Goal: Information Seeking & Learning: Find specific page/section

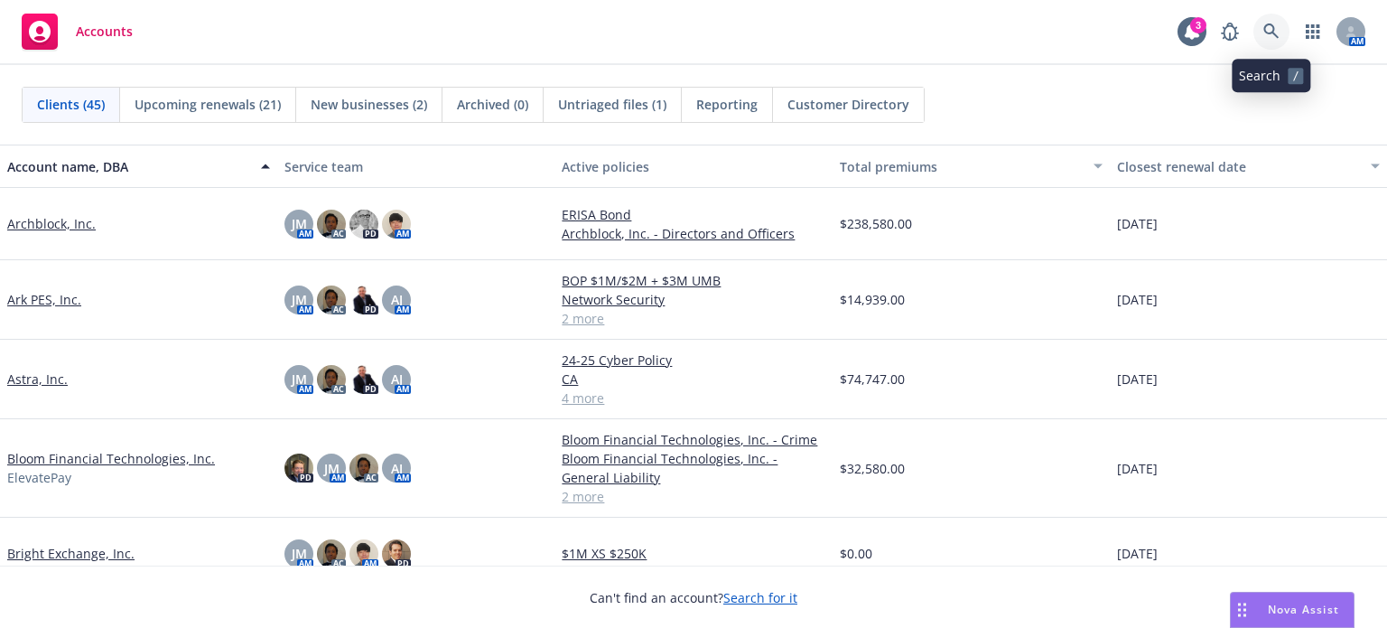
click at [1275, 26] on icon at bounding box center [1271, 31] width 16 height 16
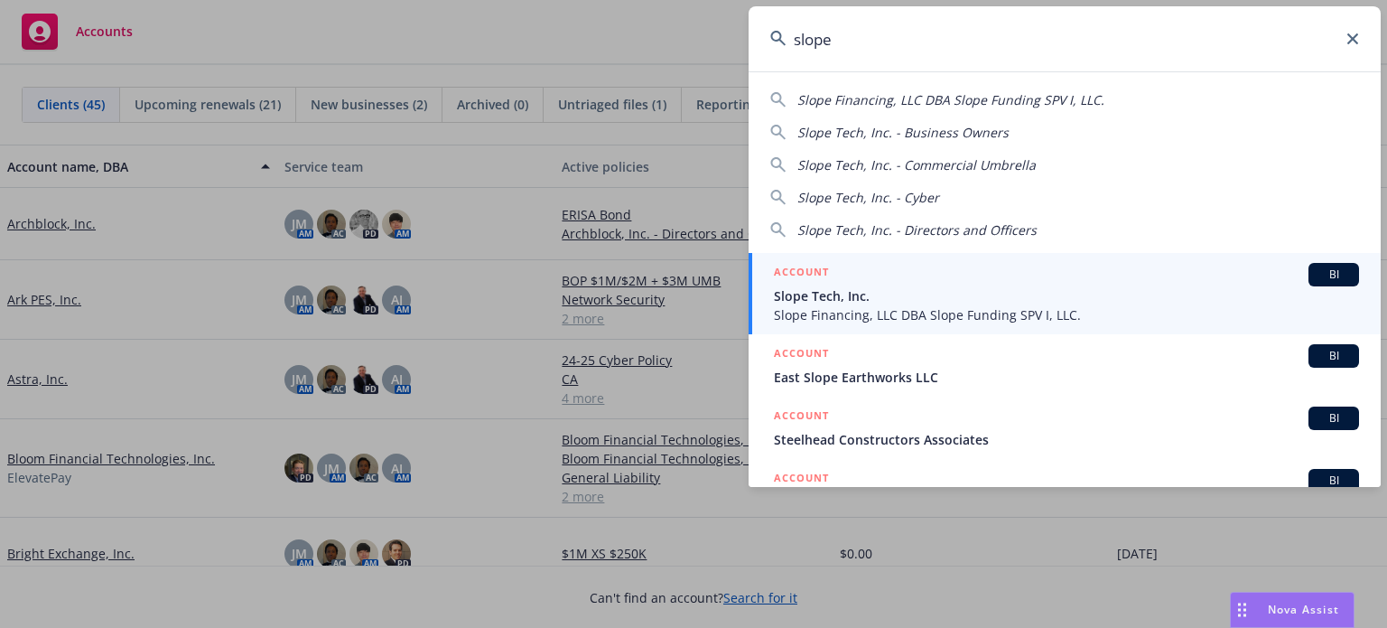
type input "slope"
click at [1155, 277] on div "ACCOUNT BI" at bounding box center [1066, 274] width 585 height 23
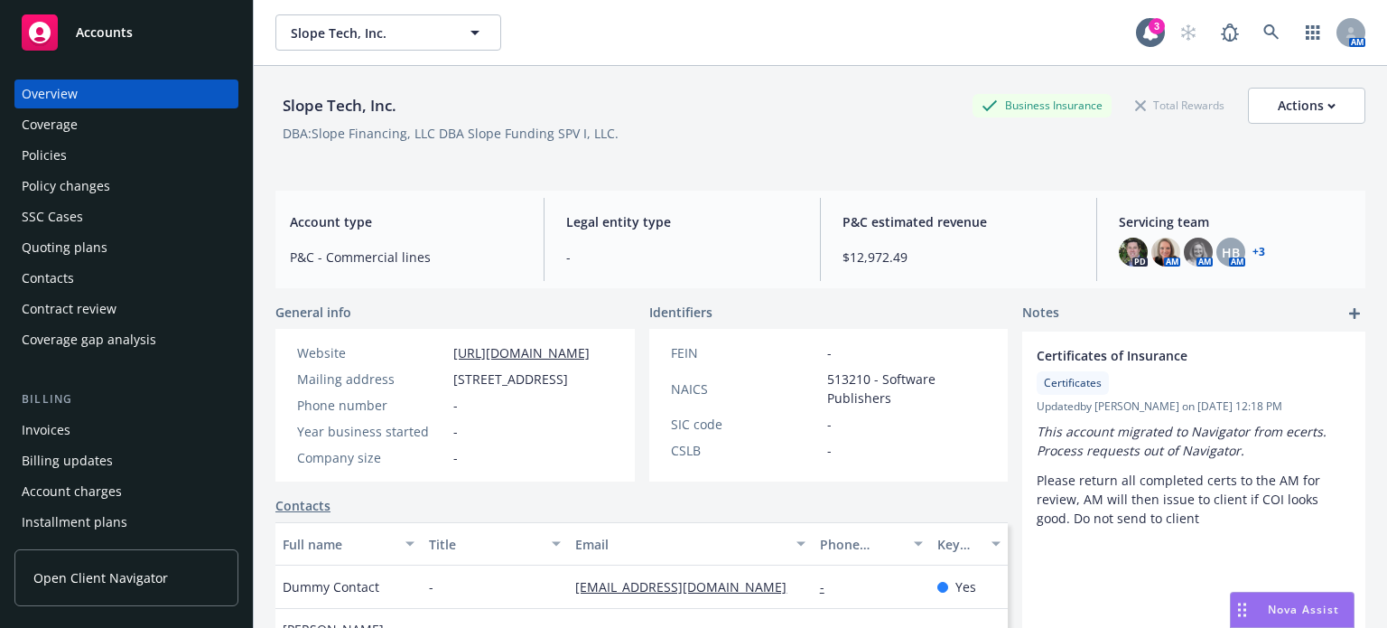
click at [93, 243] on div "Quoting plans" at bounding box center [65, 247] width 86 height 29
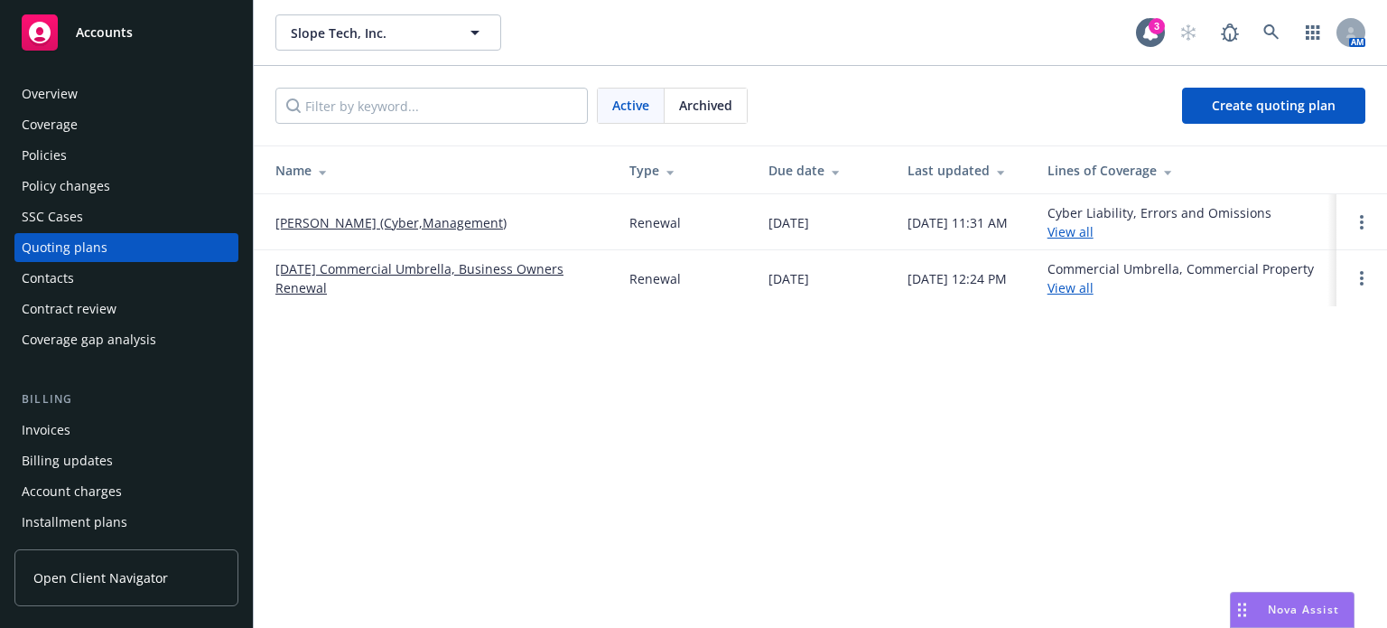
click at [401, 219] on link "August Renewal (Cyber,Management)" at bounding box center [390, 222] width 231 height 19
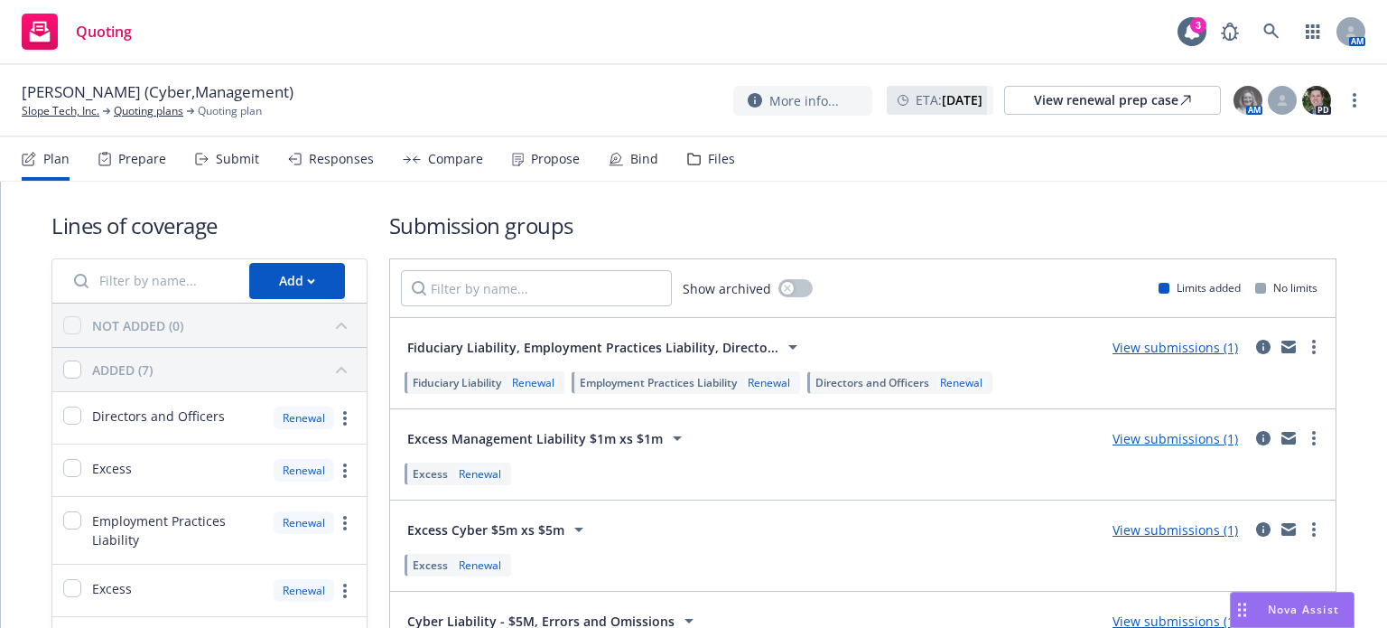
click at [312, 161] on div "Responses" at bounding box center [341, 159] width 65 height 14
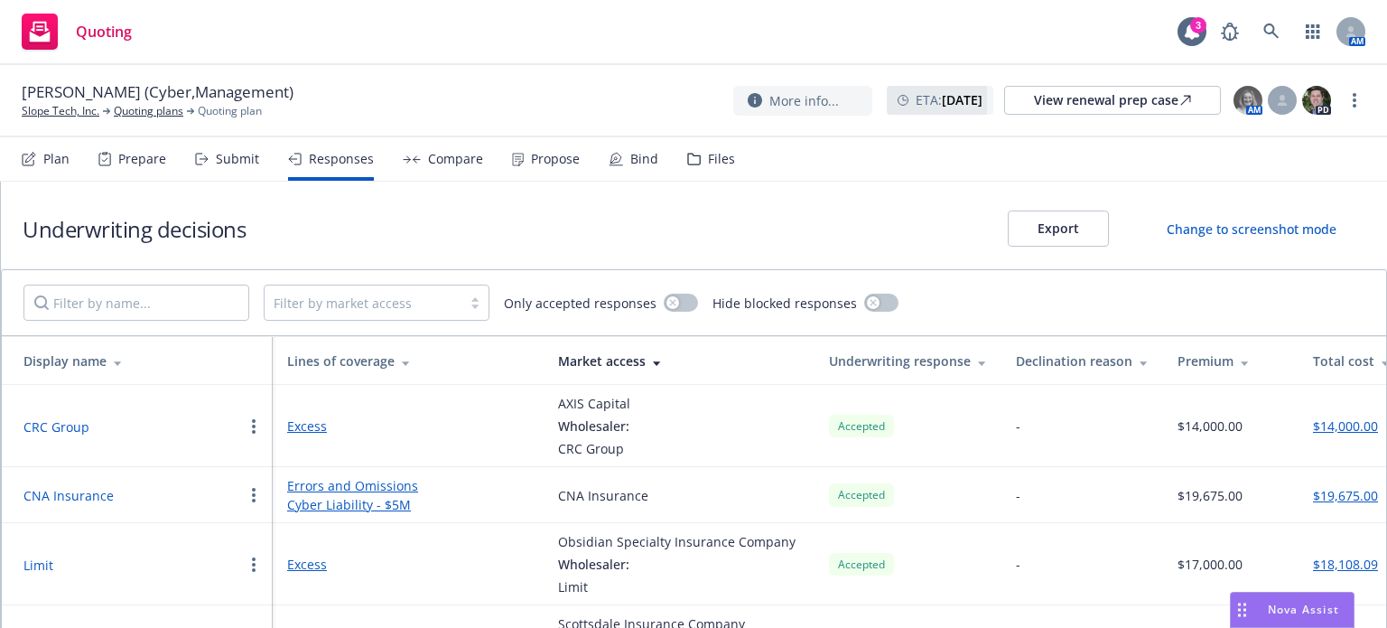
scroll to position [91, 0]
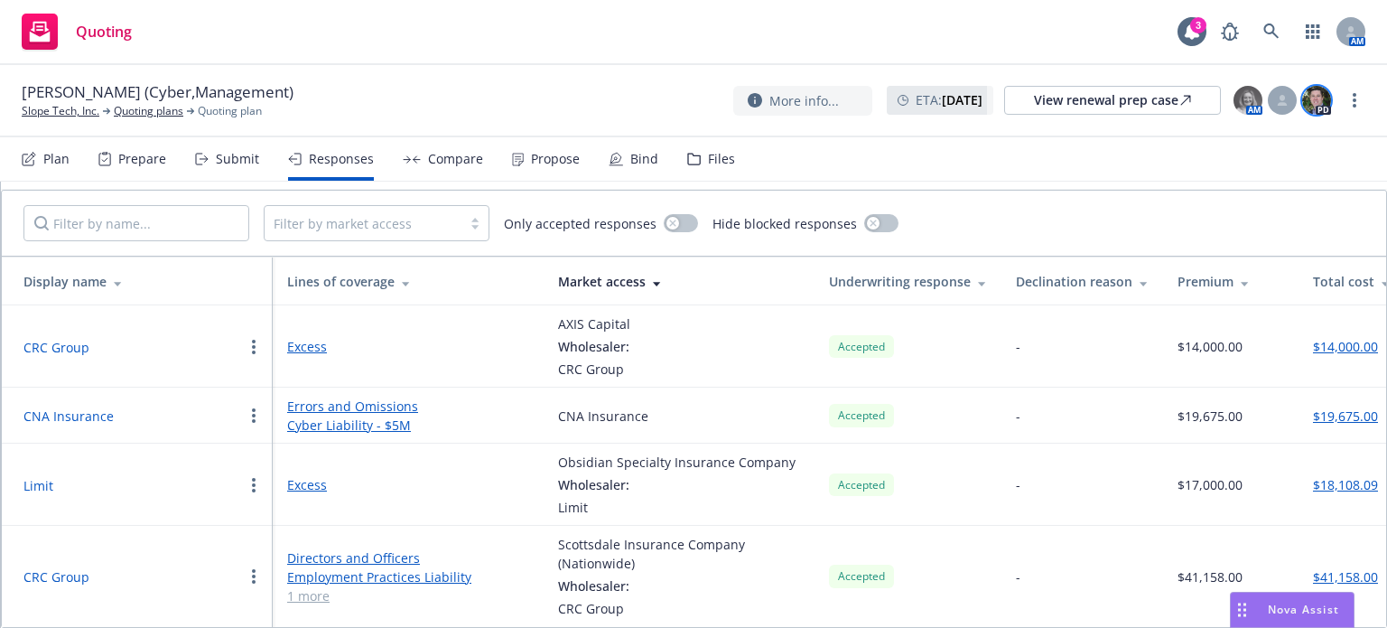
click at [1315, 101] on img at bounding box center [1316, 100] width 29 height 29
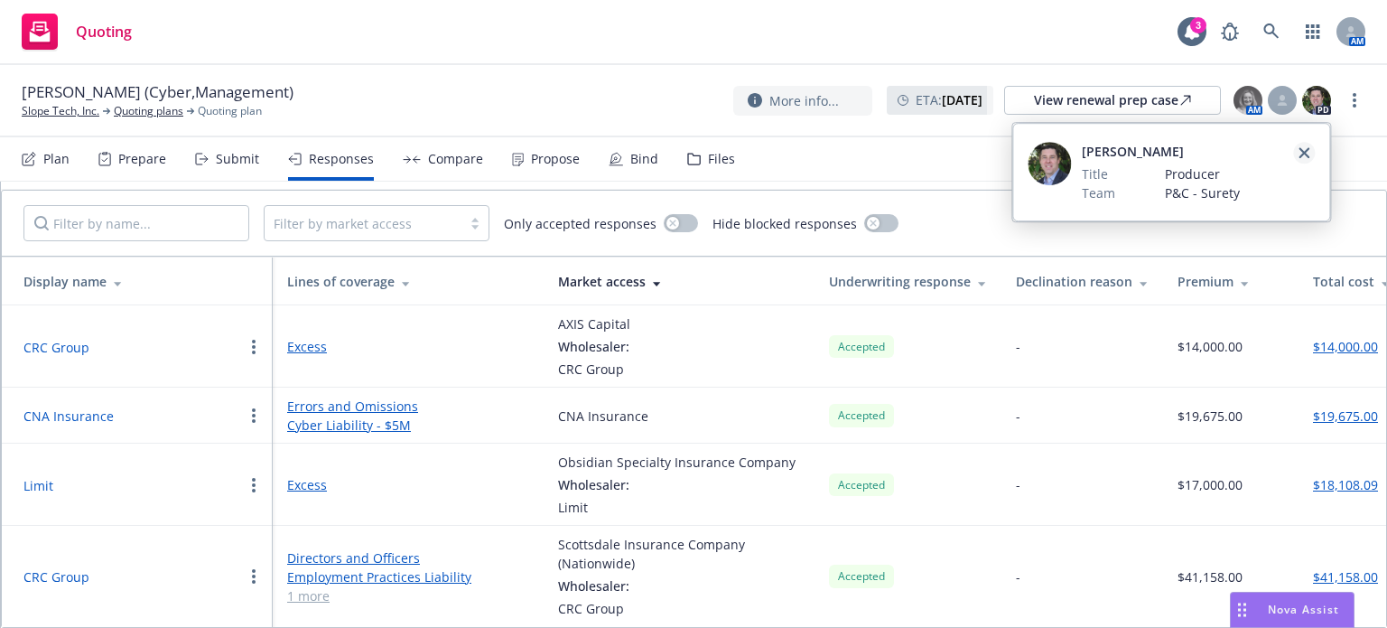
click at [1308, 154] on icon "close" at bounding box center [1304, 152] width 11 height 11
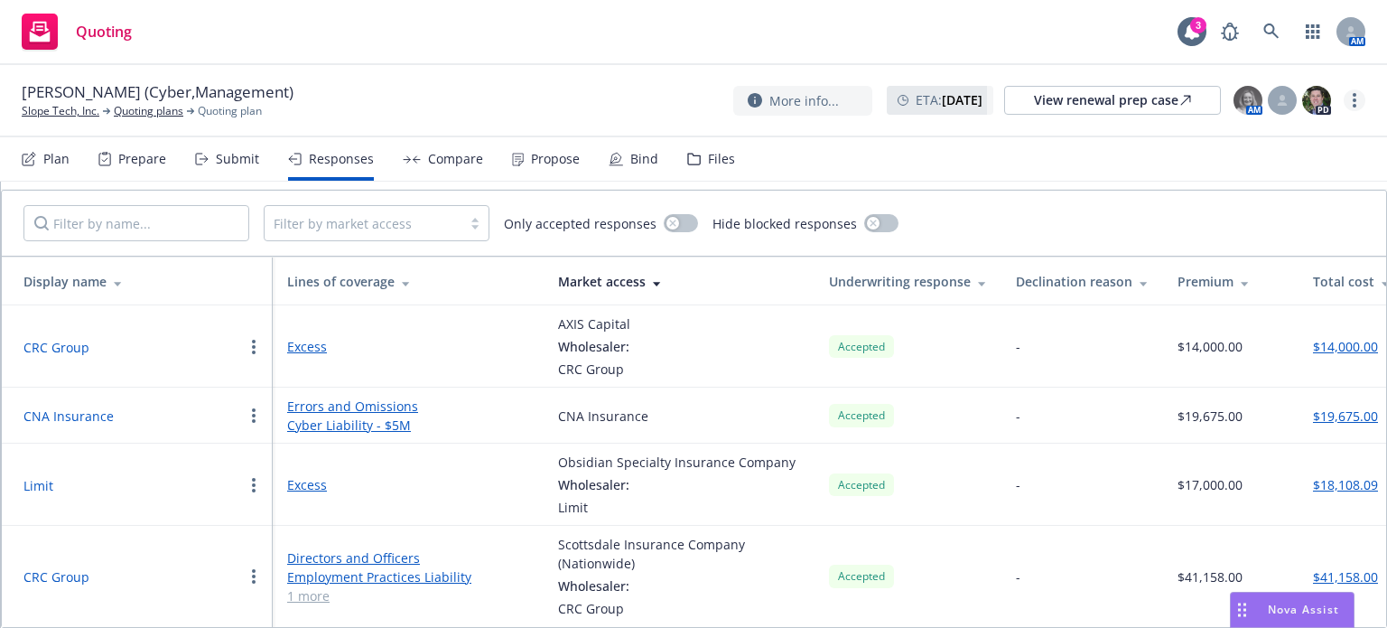
click at [1356, 99] on link "more" at bounding box center [1355, 100] width 22 height 22
click at [1090, 179] on nav "Plan Prepare Submit Responses Compare Propose Bind Files" at bounding box center [694, 158] width 1344 height 43
click at [524, 162] on div "Propose" at bounding box center [546, 158] width 68 height 43
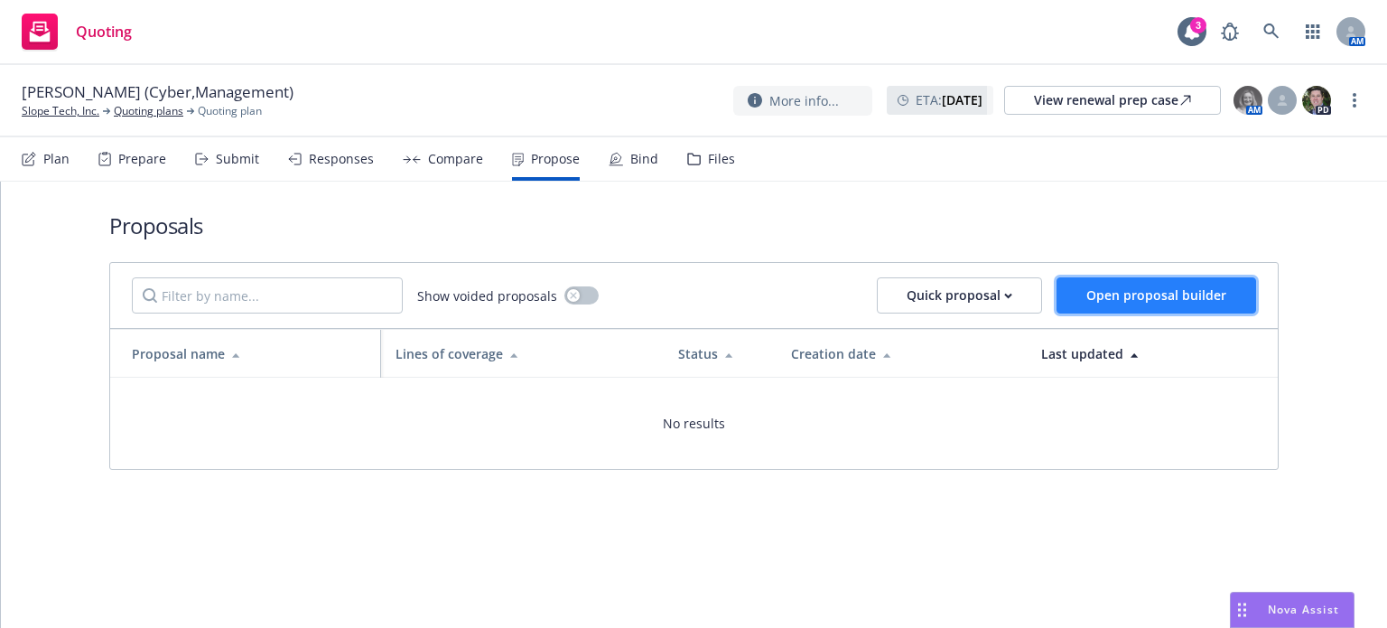
click at [1156, 295] on span "Open proposal builder" at bounding box center [1156, 294] width 140 height 17
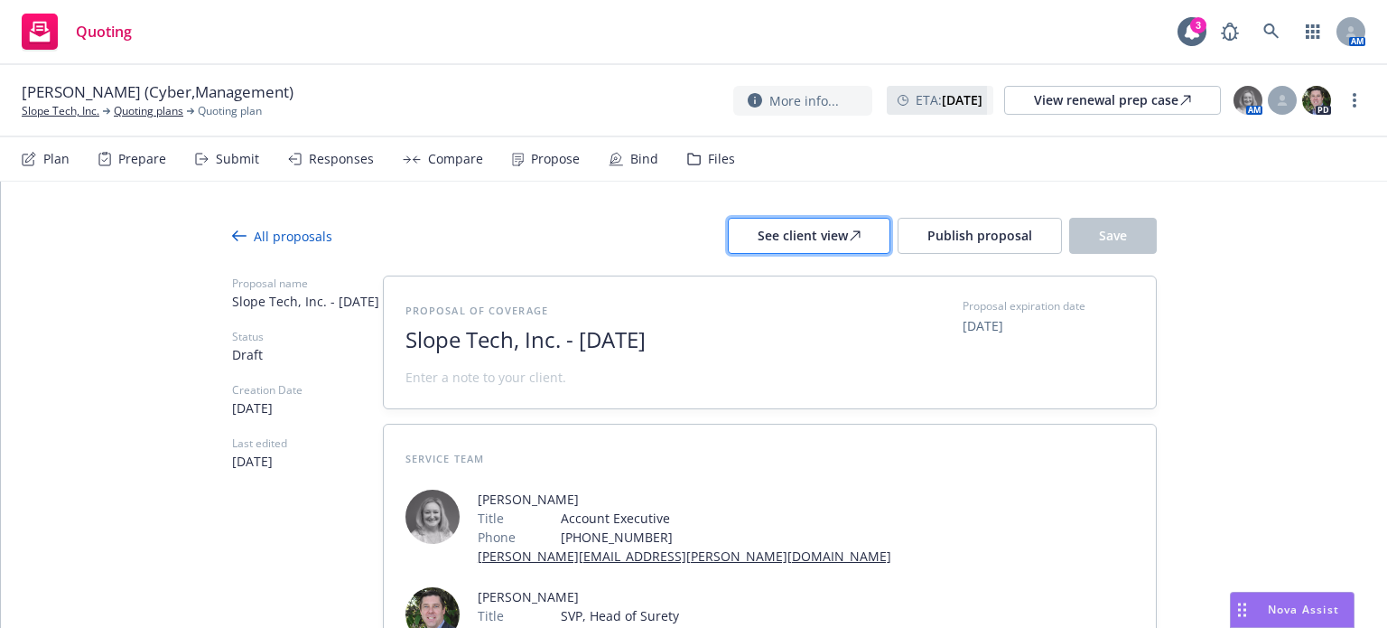
click at [788, 245] on div "See client view" at bounding box center [809, 236] width 103 height 34
click at [582, 158] on div "Plan Prepare Submit Responses Compare Propose Bind Files" at bounding box center [378, 158] width 713 height 43
click at [556, 159] on div "Propose" at bounding box center [555, 159] width 49 height 14
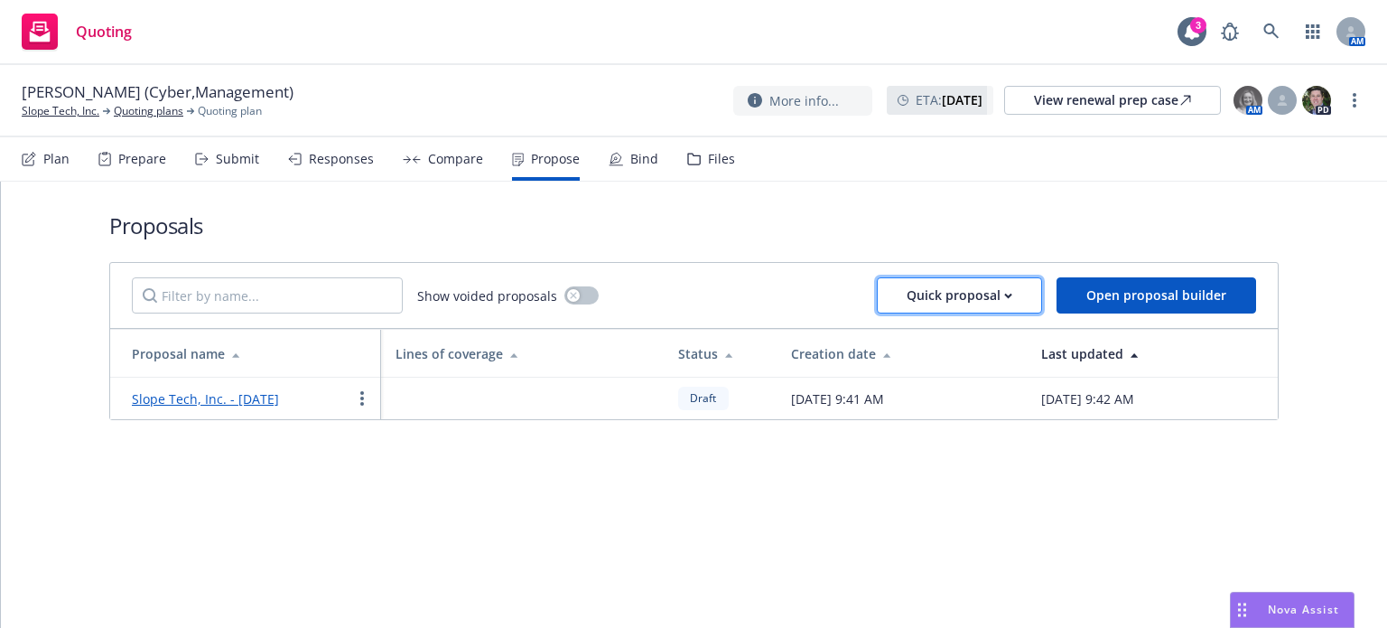
click at [1002, 293] on div "Quick proposal" at bounding box center [960, 295] width 106 height 34
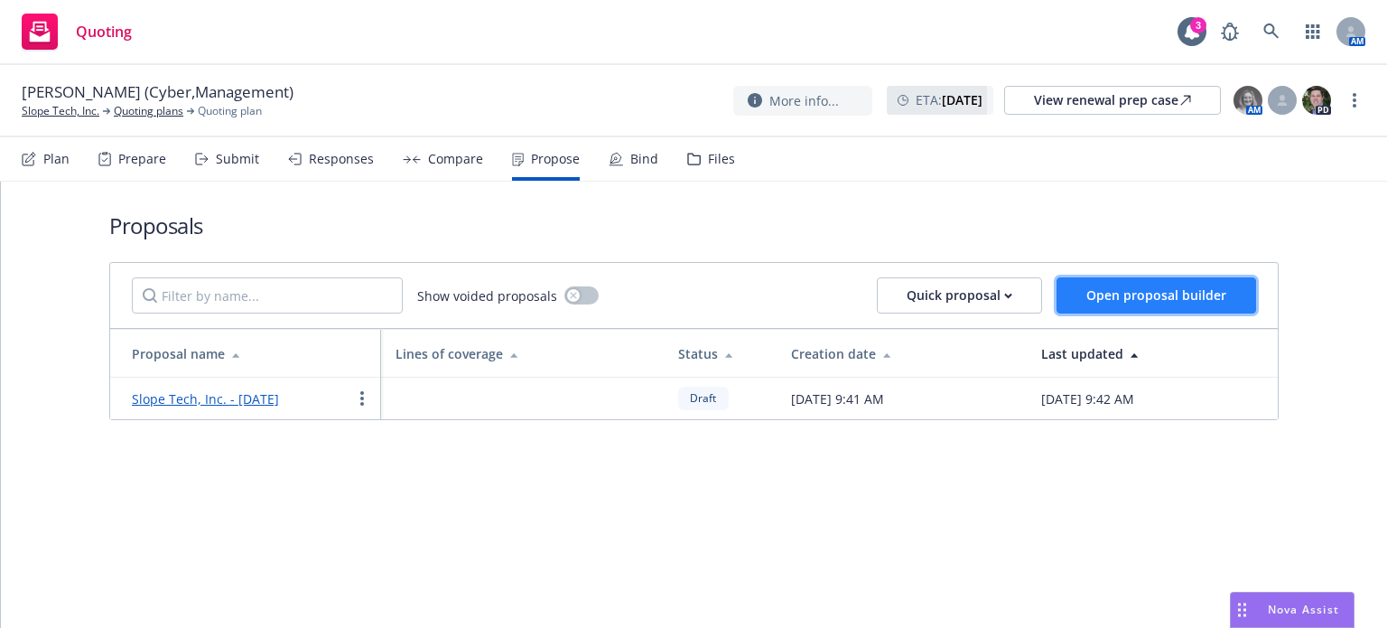
click at [1167, 298] on span "Open proposal builder" at bounding box center [1156, 294] width 140 height 17
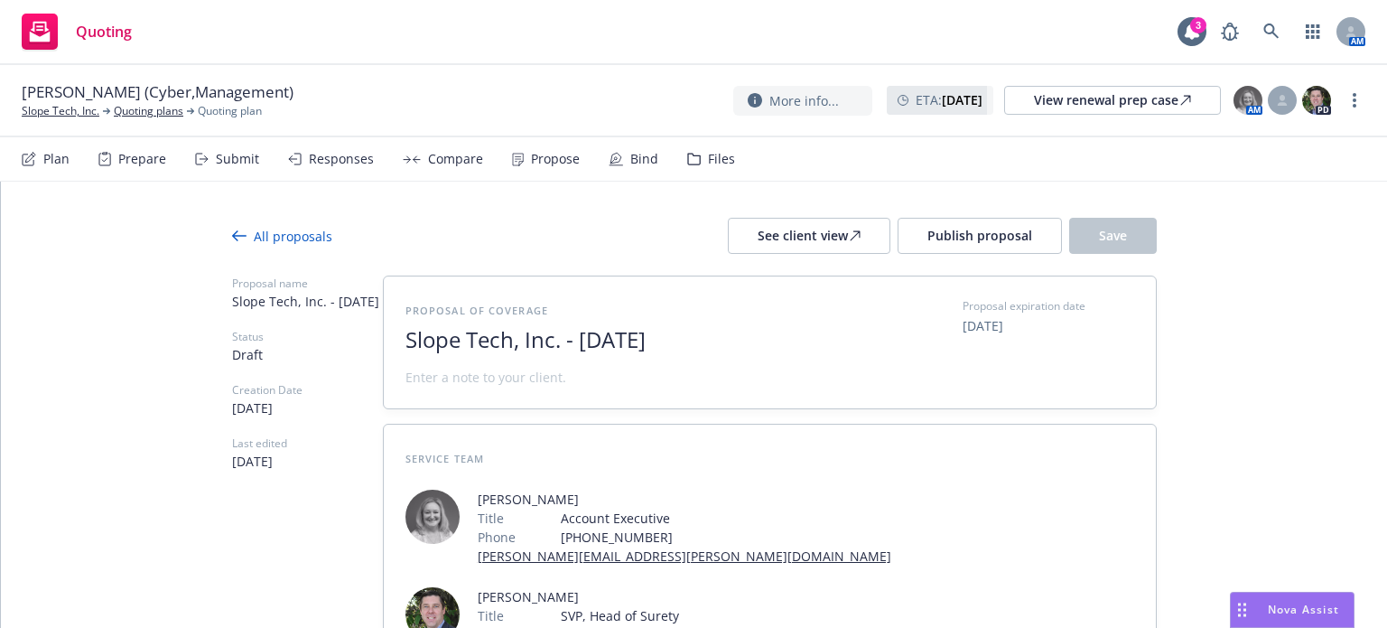
click at [531, 160] on div "Propose" at bounding box center [555, 159] width 49 height 14
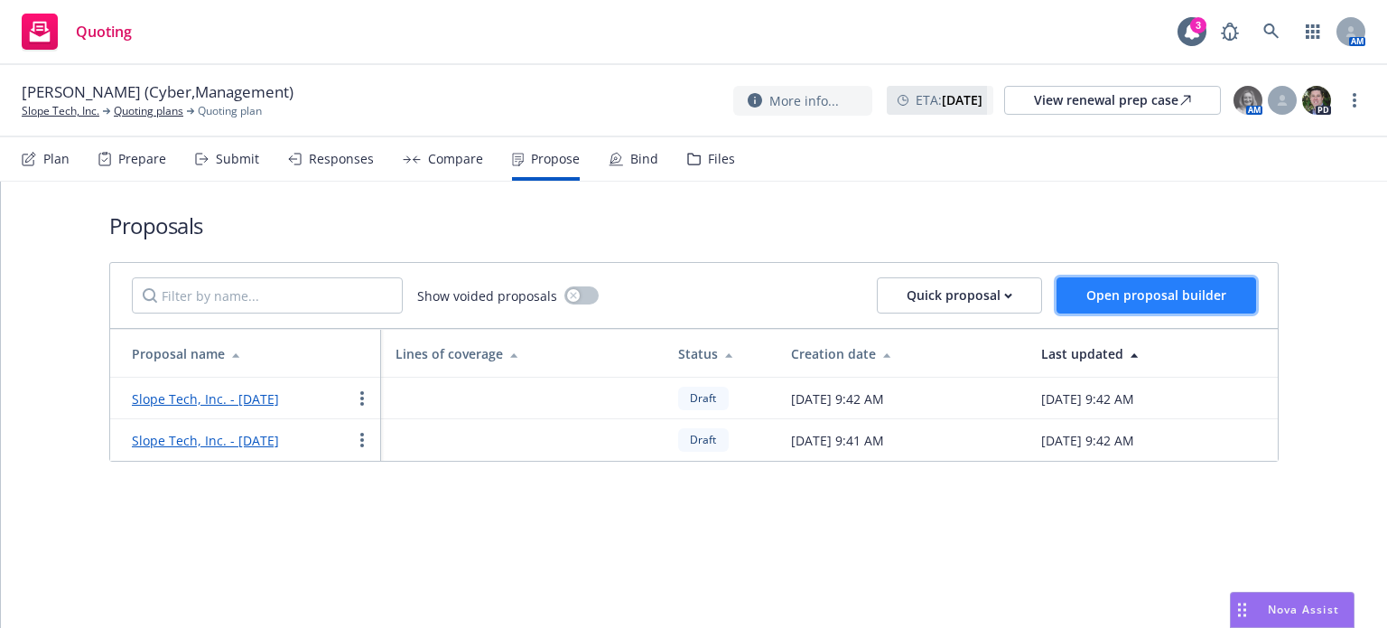
click at [1190, 295] on span "Open proposal builder" at bounding box center [1156, 294] width 140 height 17
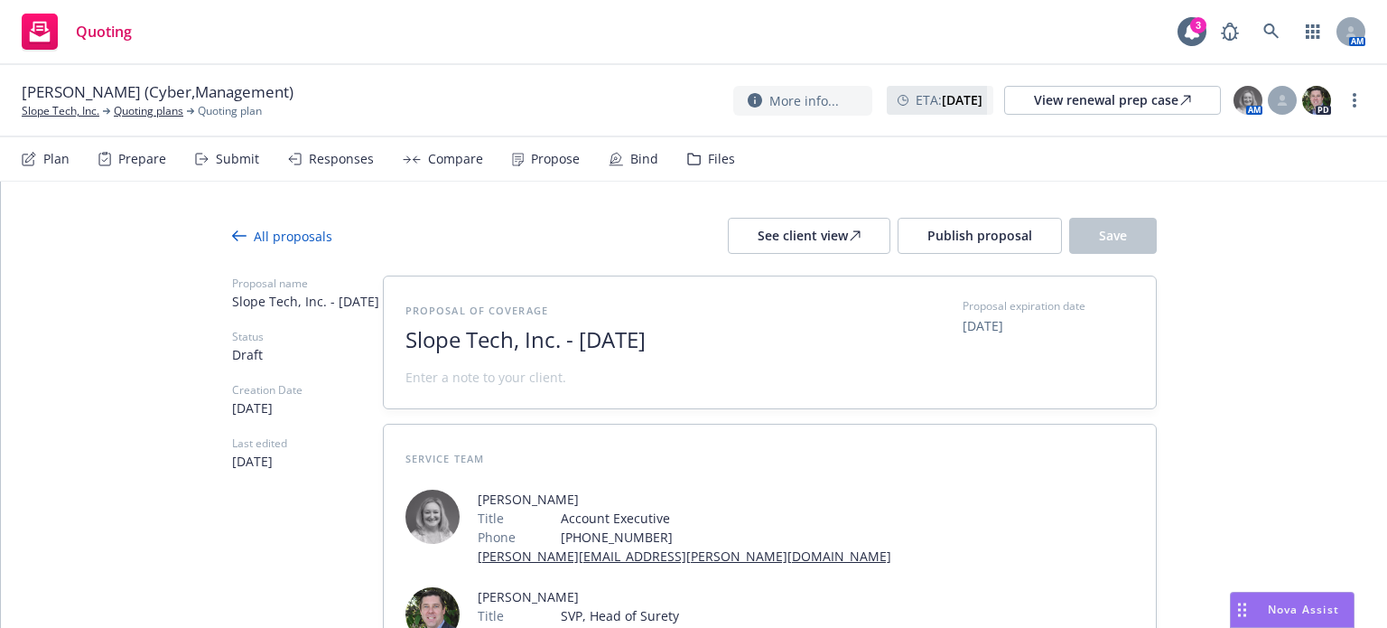
click at [547, 158] on div "Propose" at bounding box center [555, 159] width 49 height 14
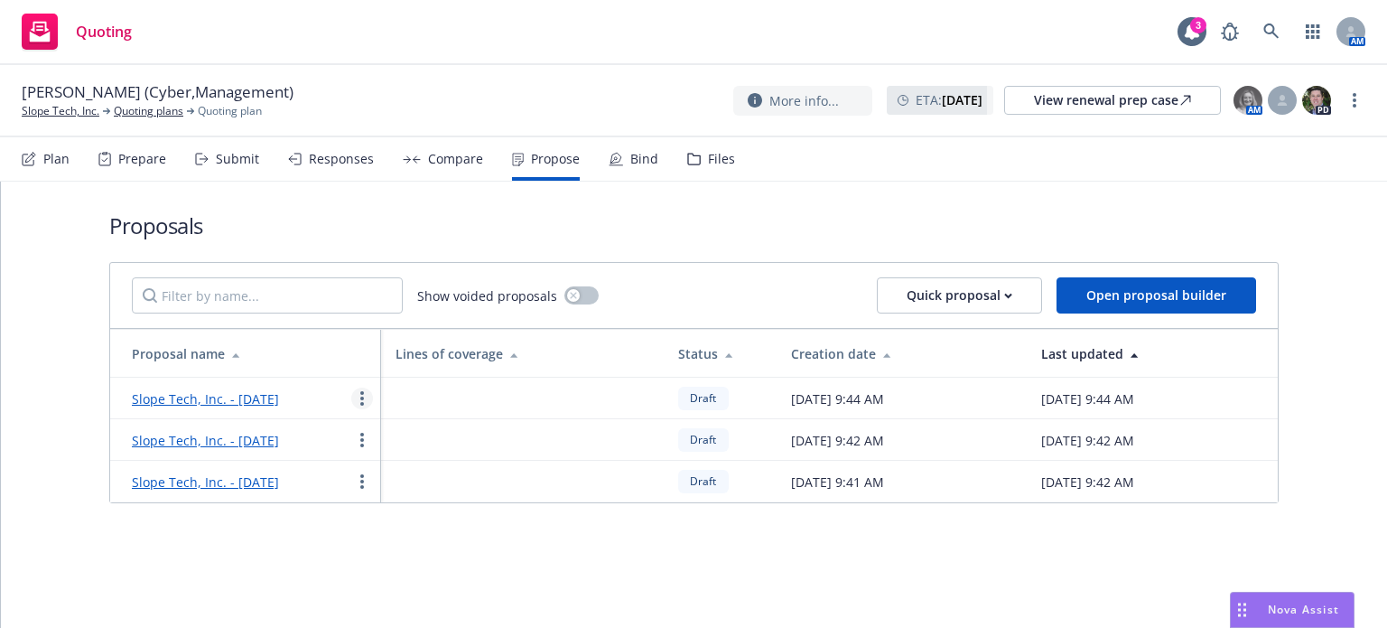
click at [368, 397] on link "more" at bounding box center [362, 398] width 22 height 22
click at [399, 216] on span "Duplicate" at bounding box center [402, 221] width 101 height 17
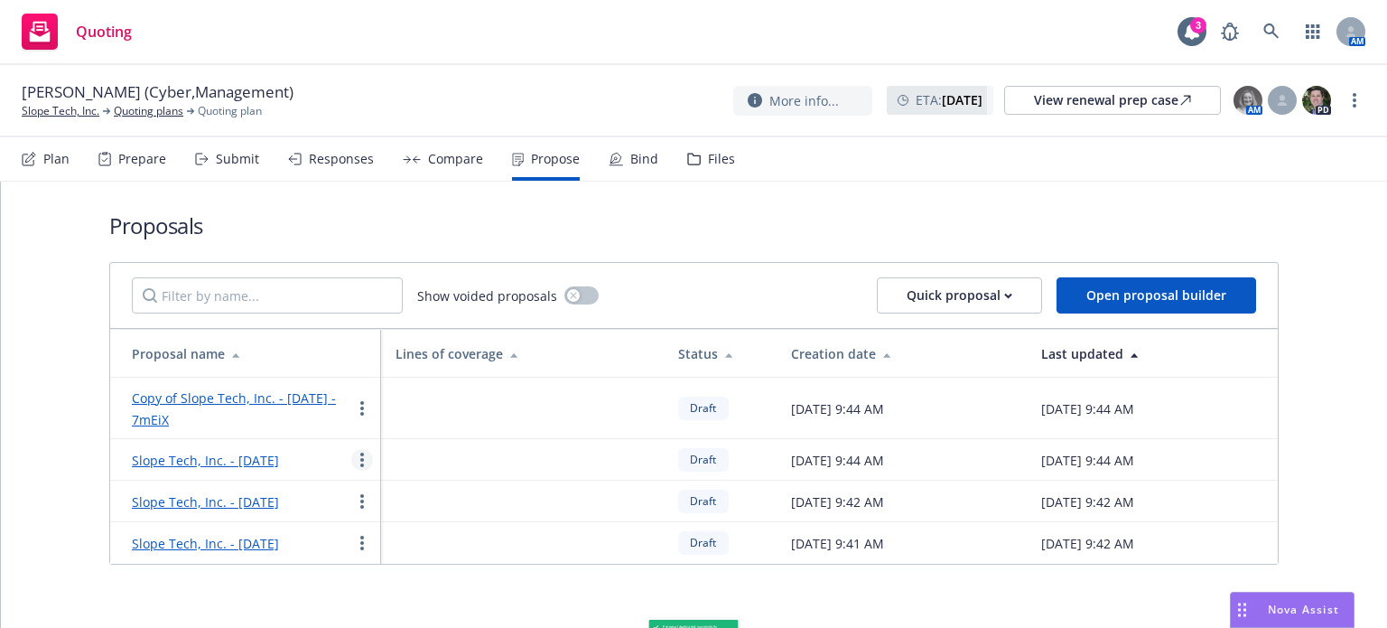
click at [364, 435] on td "Copy of Slope Tech, Inc. - August 2025 - 7mEiX" at bounding box center [245, 407] width 271 height 61
drag, startPoint x: 354, startPoint y: 401, endPoint x: 1236, endPoint y: 227, distance: 899.4
click at [1236, 227] on h1 "Proposals" at bounding box center [693, 225] width 1169 height 30
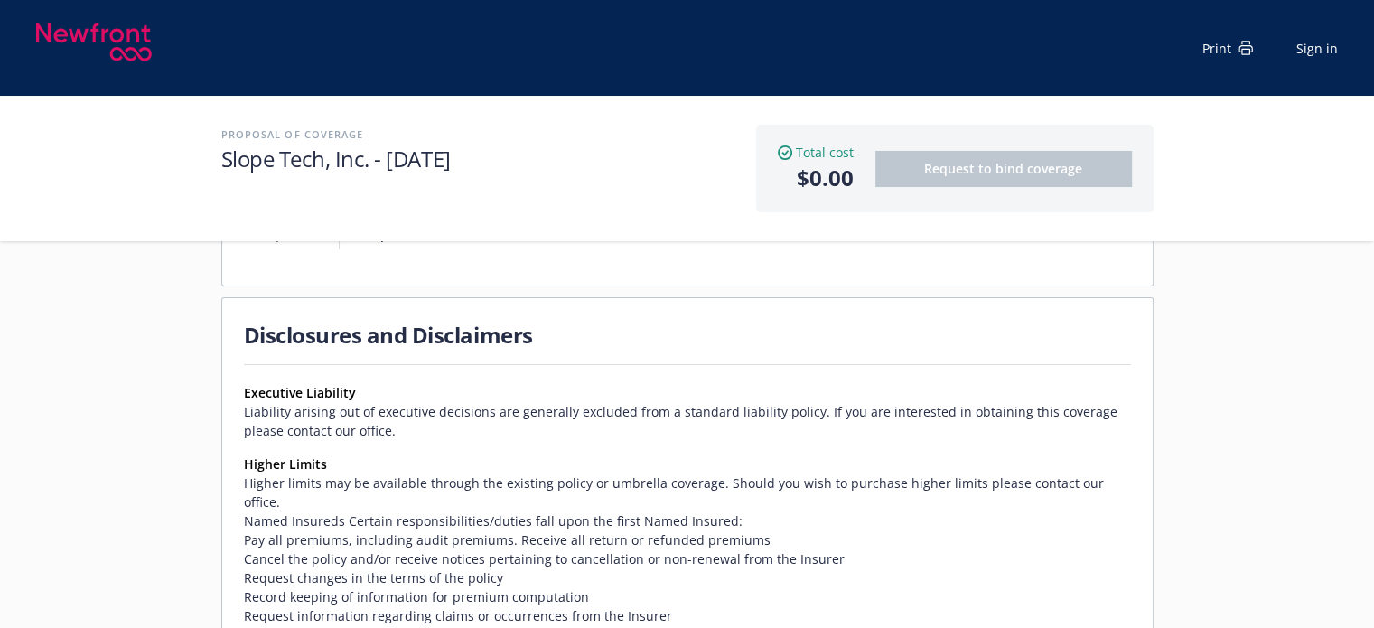
scroll to position [853, 0]
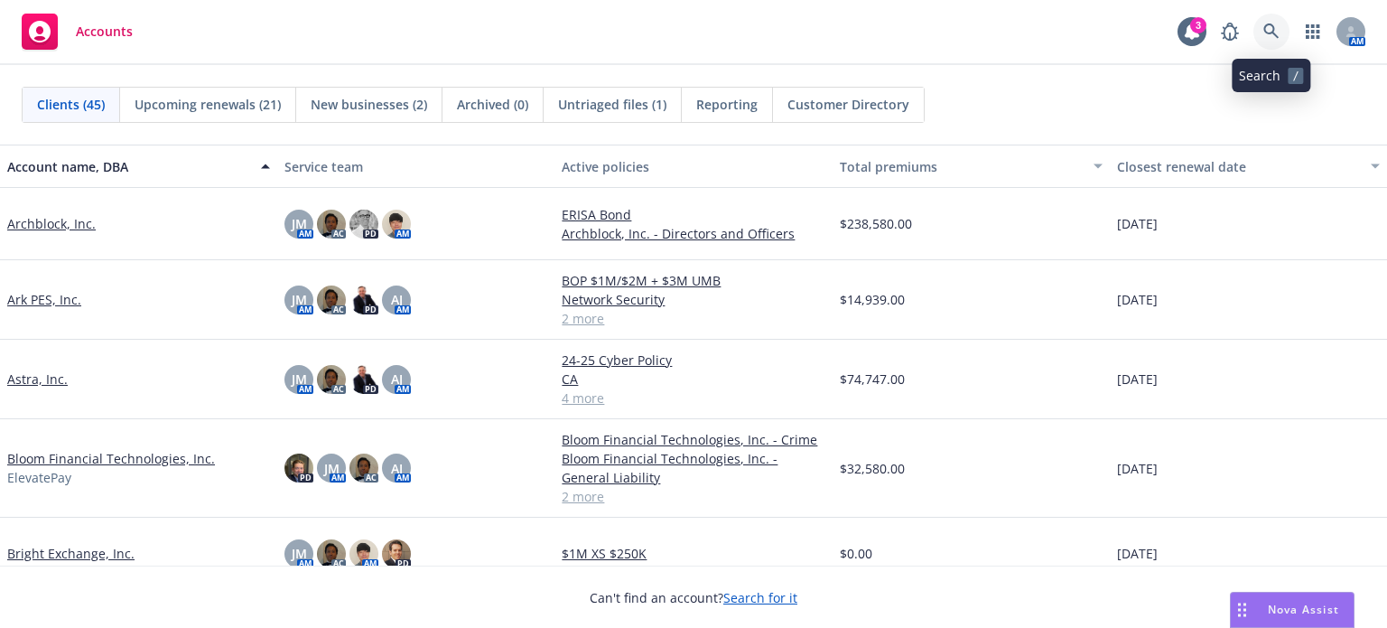
click at [1264, 21] on link at bounding box center [1271, 32] width 36 height 36
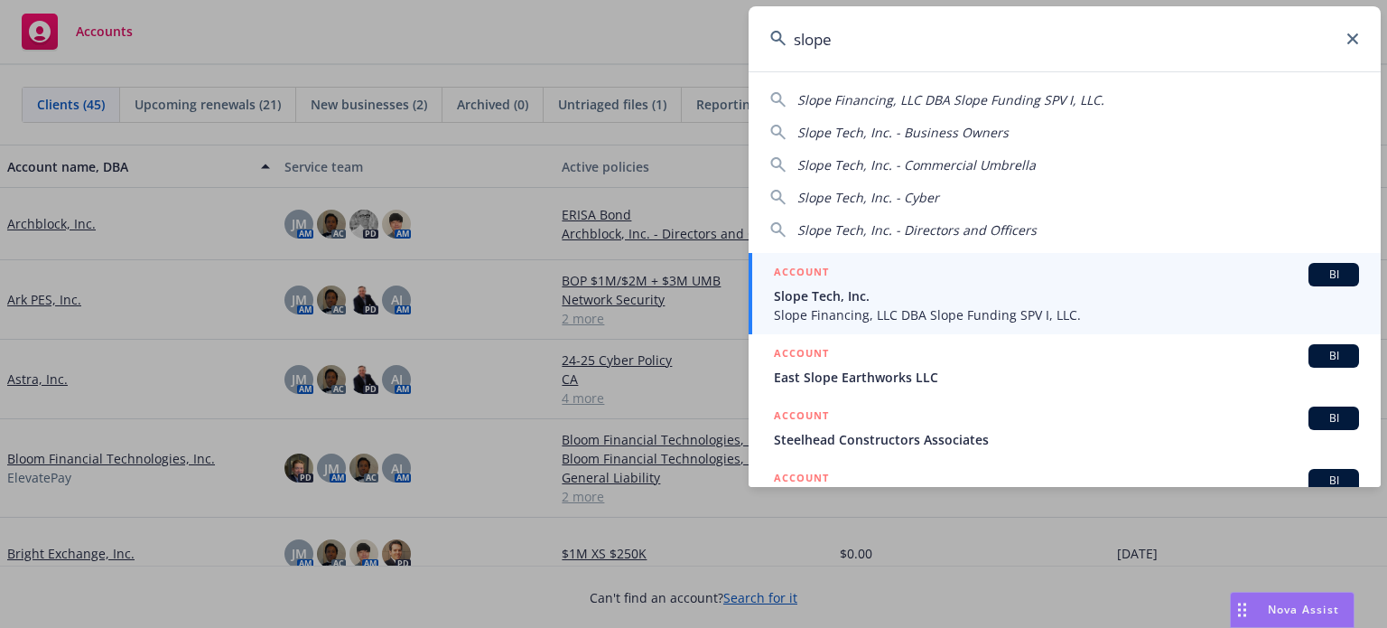
type input "slope"
click at [979, 275] on div "ACCOUNT BI" at bounding box center [1066, 274] width 585 height 23
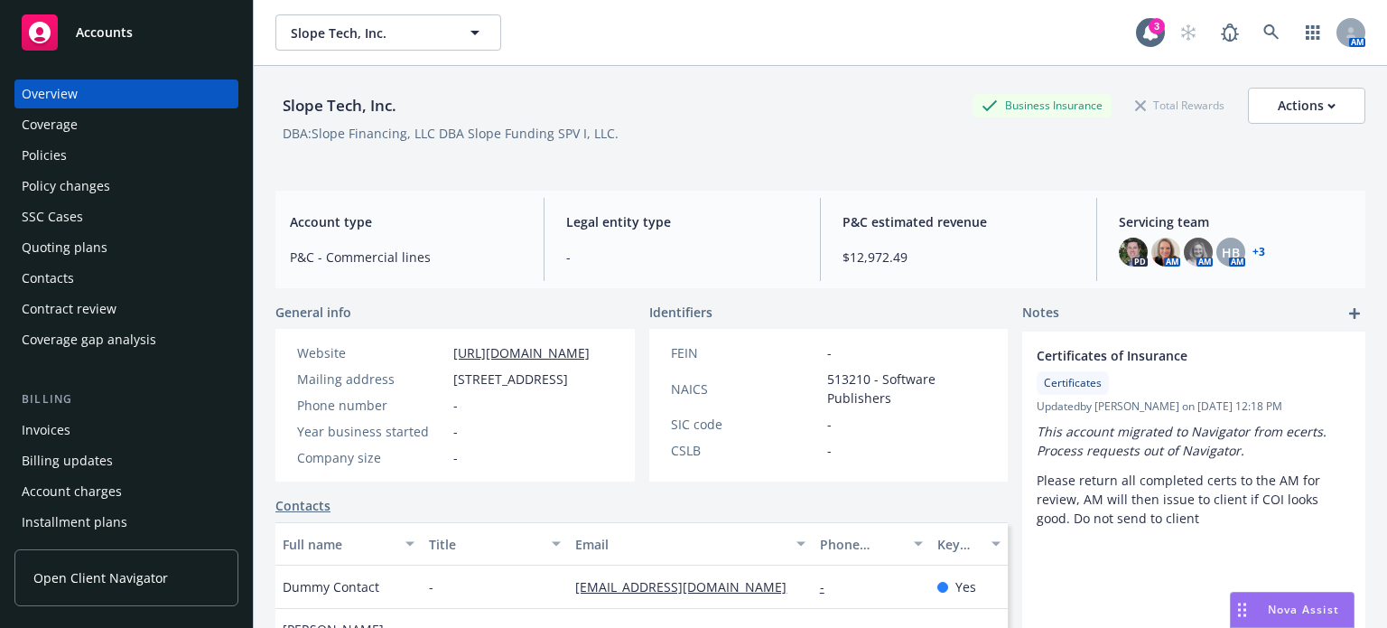
scroll to position [181, 0]
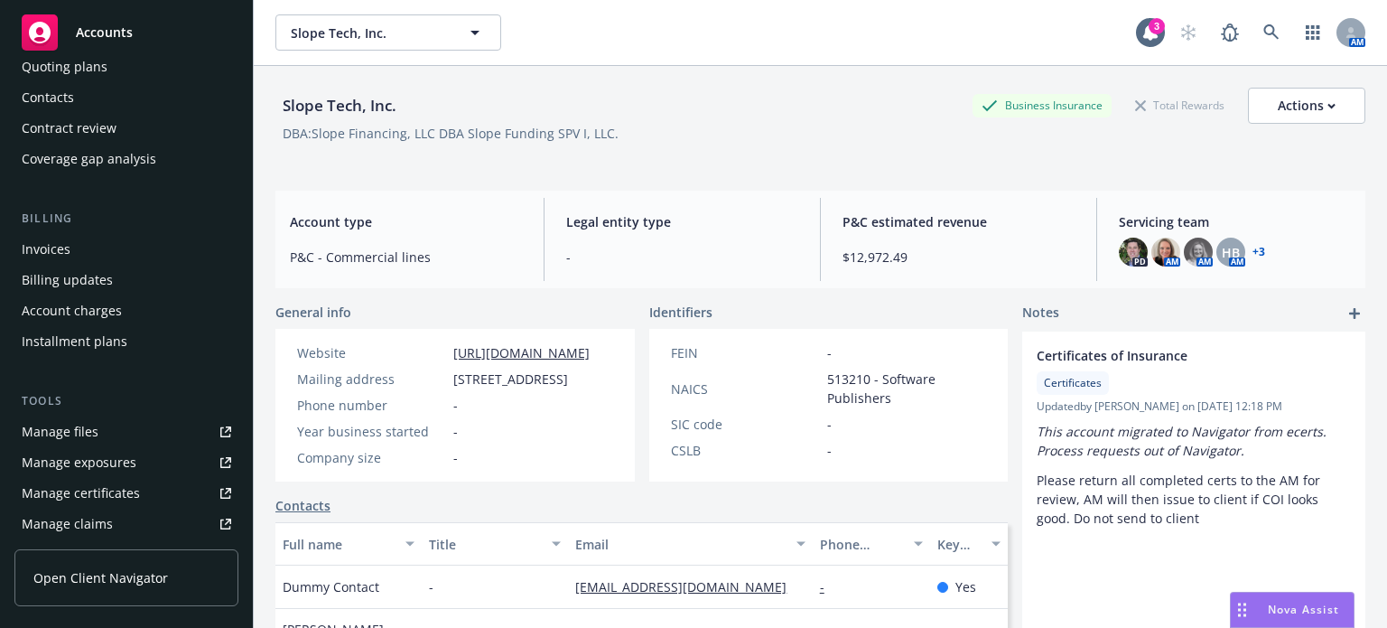
click at [79, 428] on div "Manage files" at bounding box center [60, 431] width 77 height 29
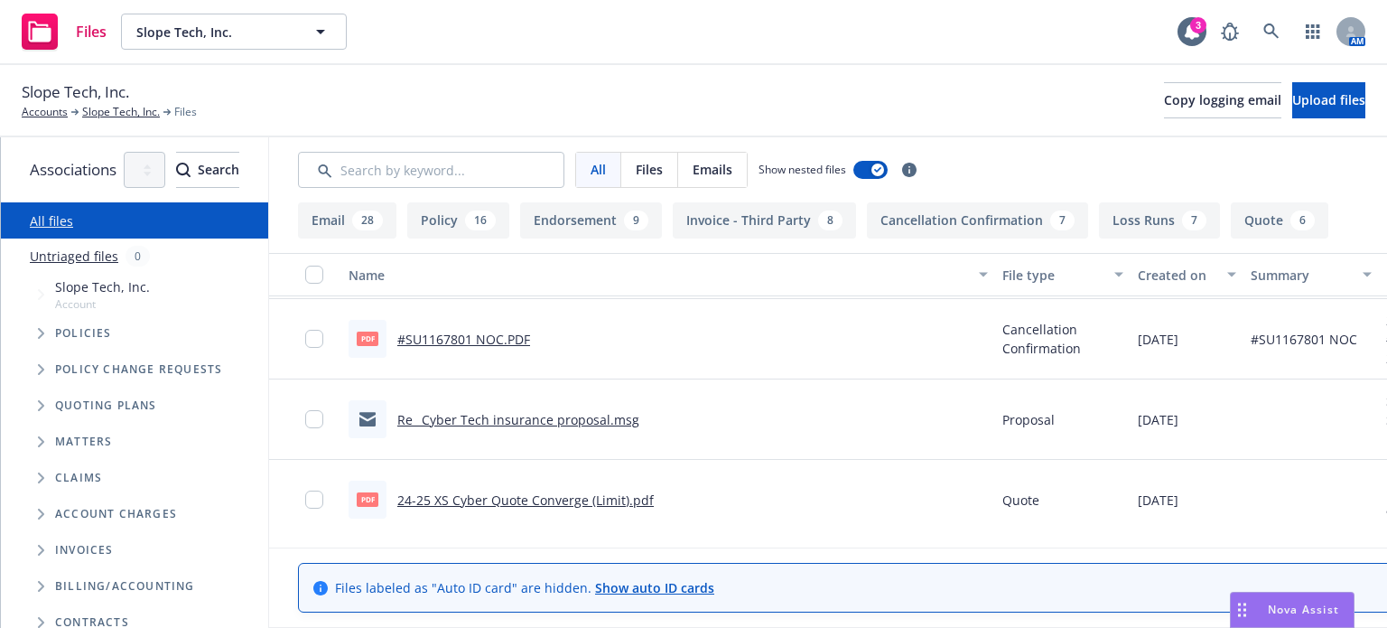
scroll to position [6773, 0]
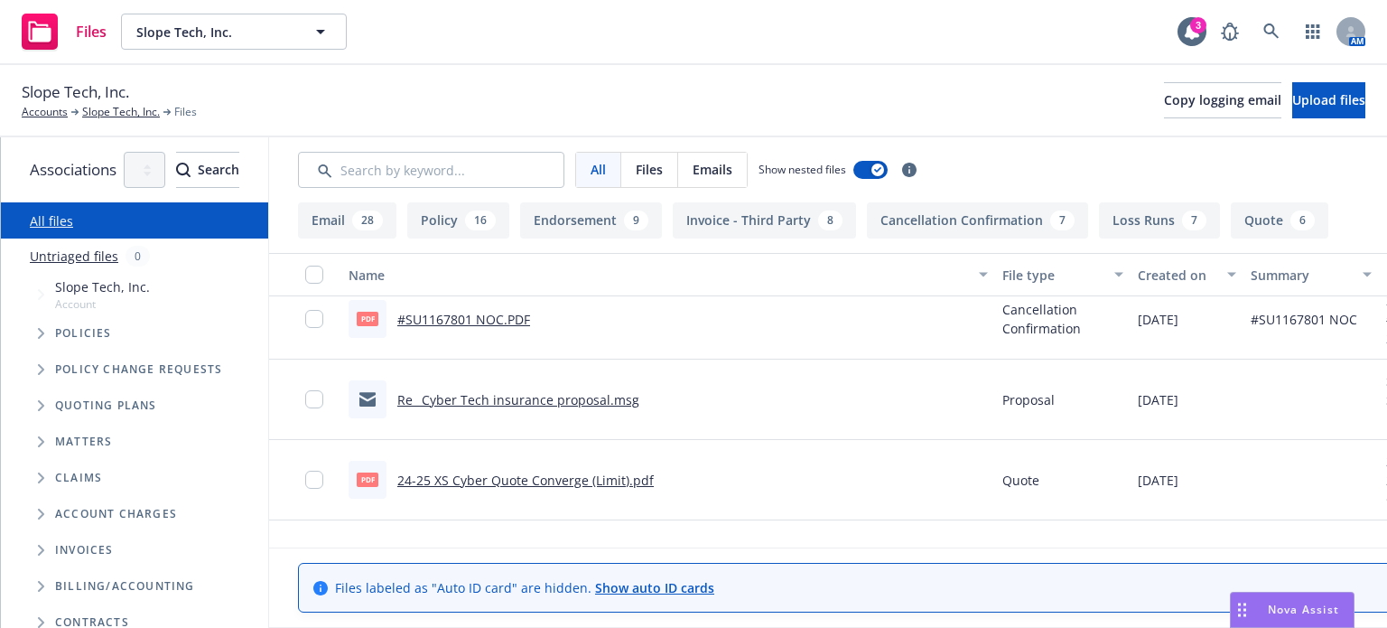
click at [632, 398] on link "Re_ Cyber Tech insurance proposal.msg" at bounding box center [518, 399] width 242 height 17
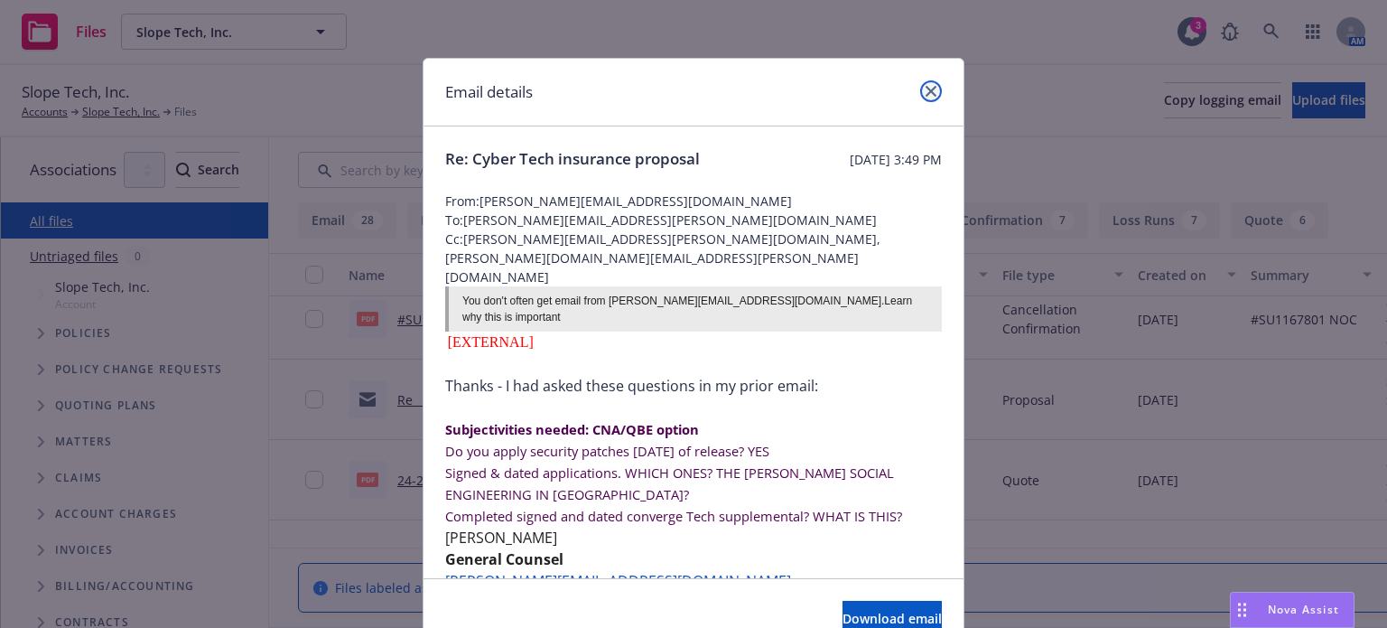
click at [928, 90] on icon "close" at bounding box center [931, 91] width 11 height 11
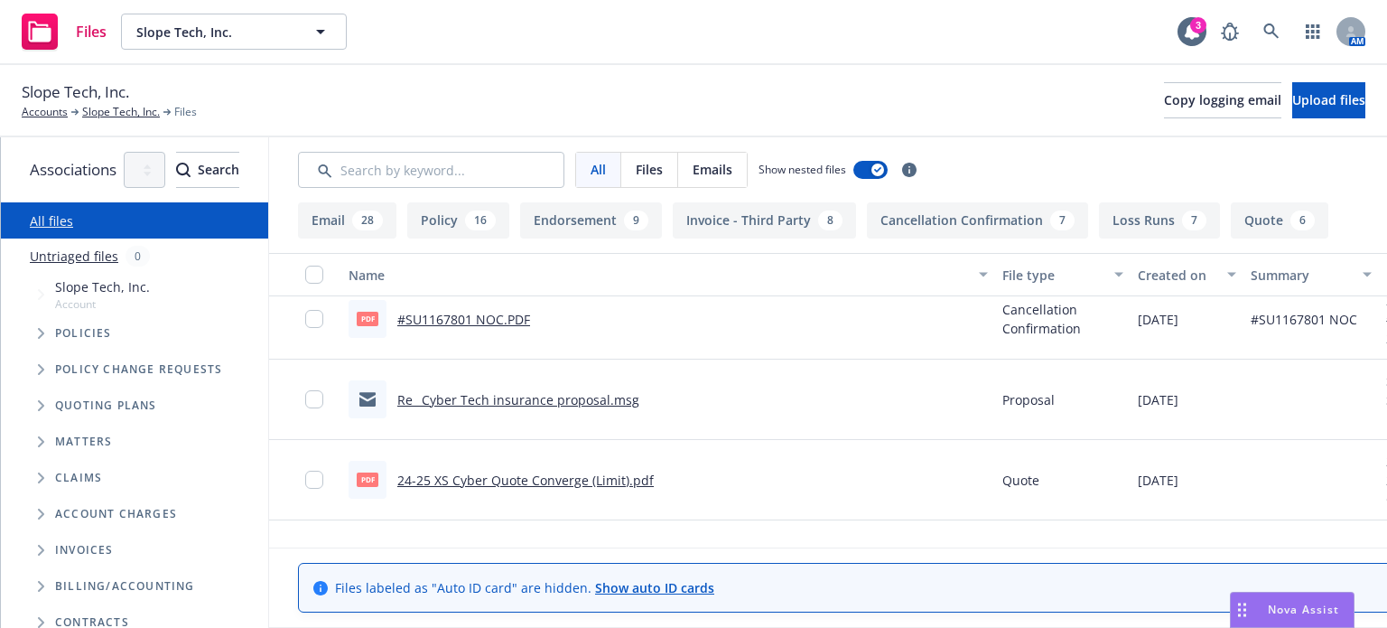
click at [554, 399] on link "Re_ Cyber Tech insurance proposal.msg" at bounding box center [518, 399] width 242 height 17
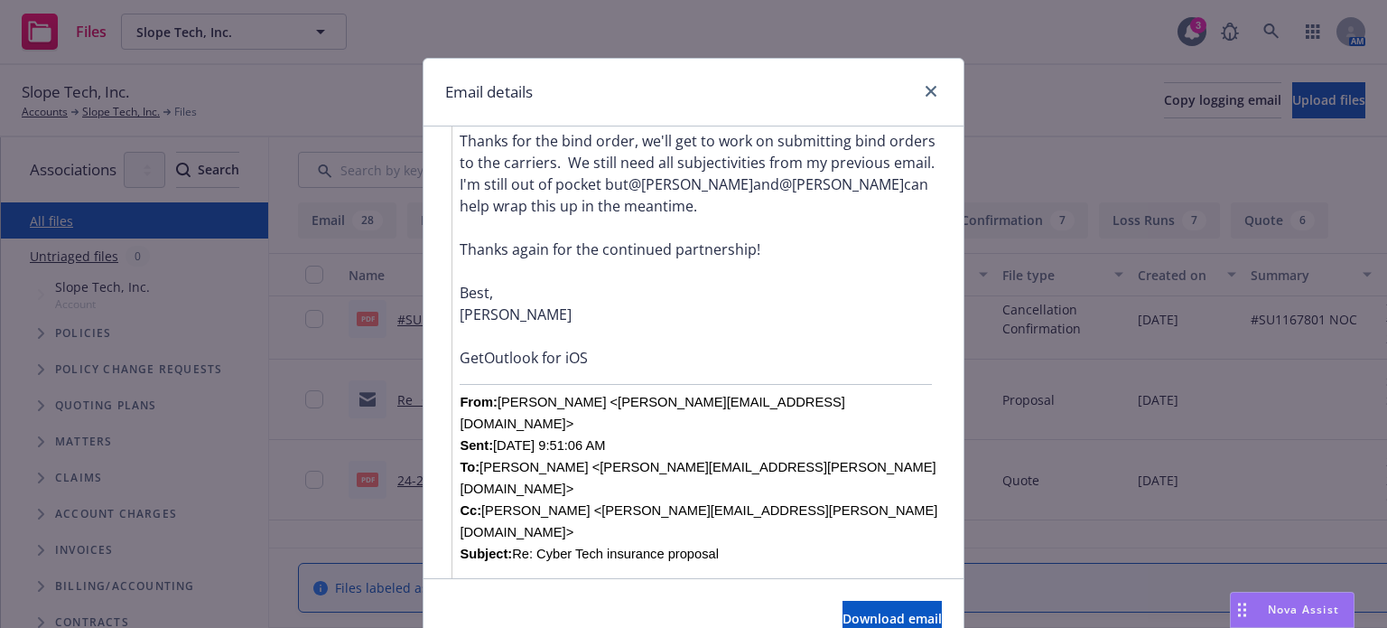
scroll to position [632, 0]
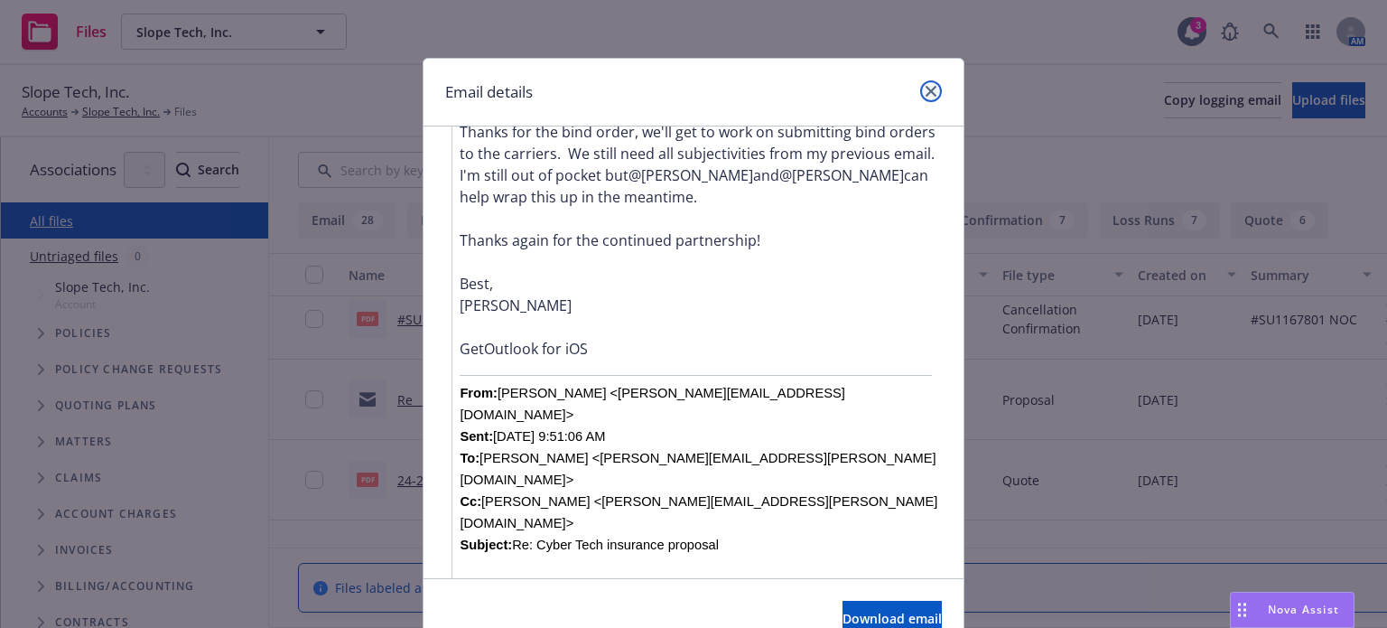
click at [926, 94] on icon "close" at bounding box center [931, 91] width 11 height 11
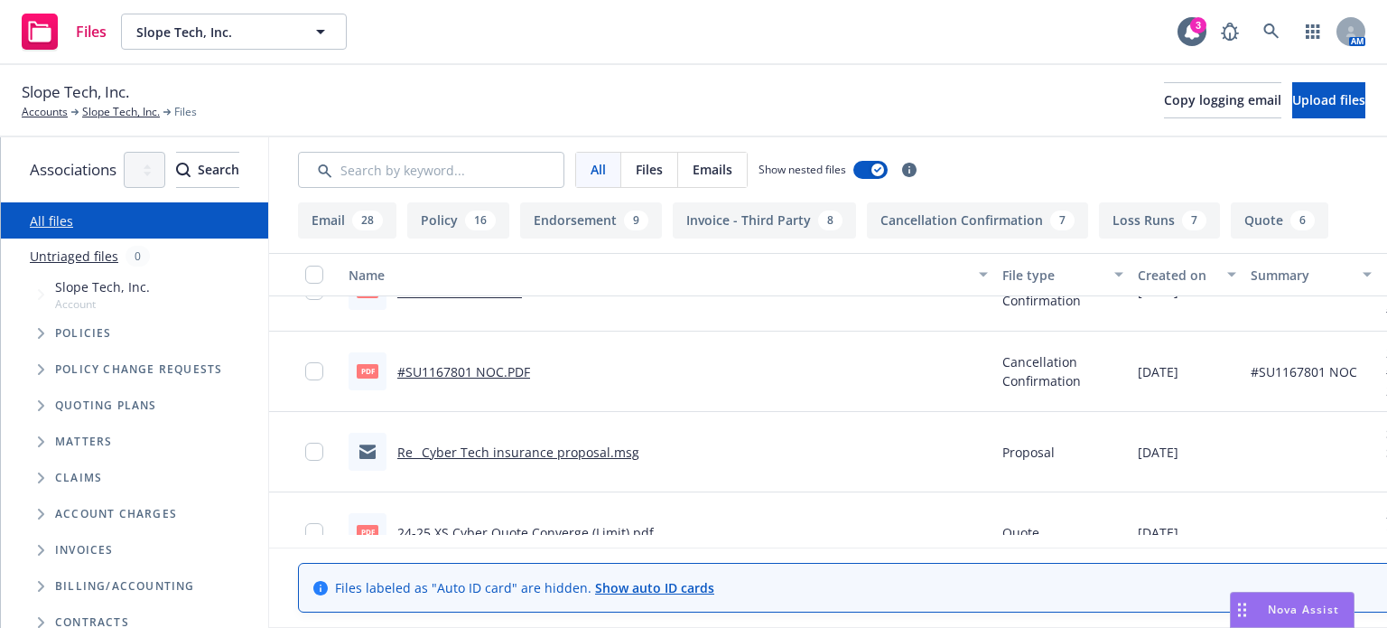
scroll to position [6812, 0]
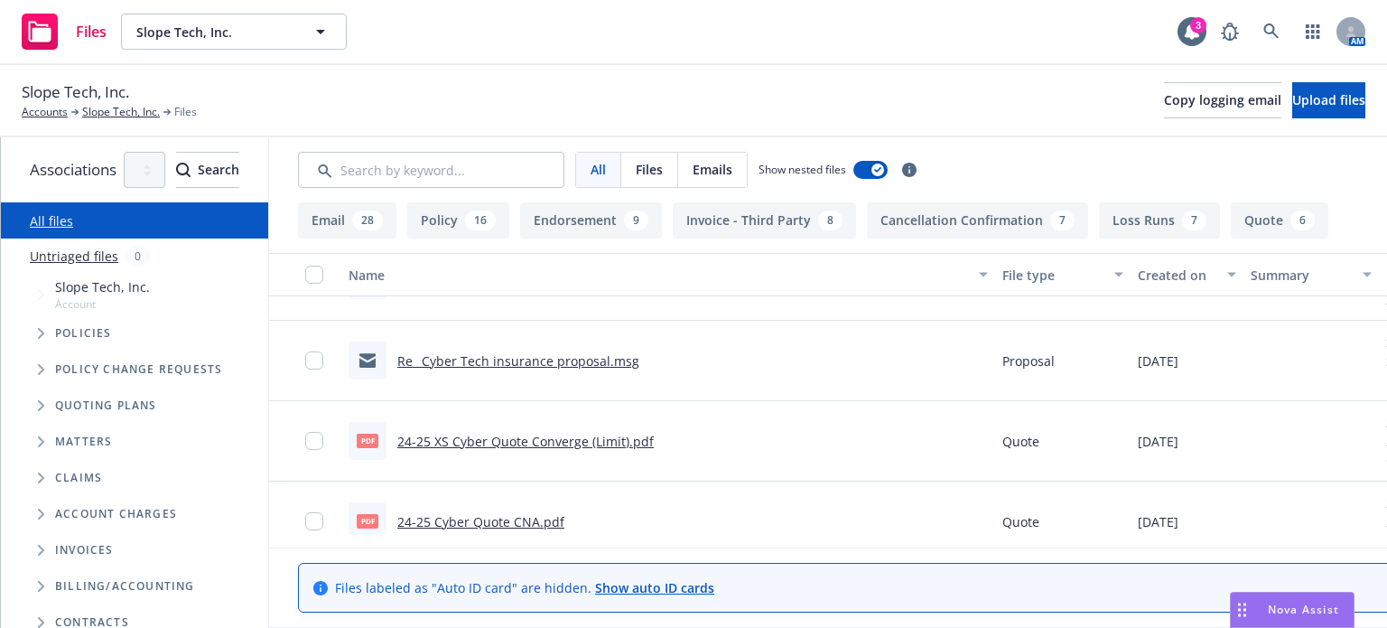
click at [589, 359] on link "Re_ Cyber Tech insurance proposal.msg" at bounding box center [518, 360] width 242 height 17
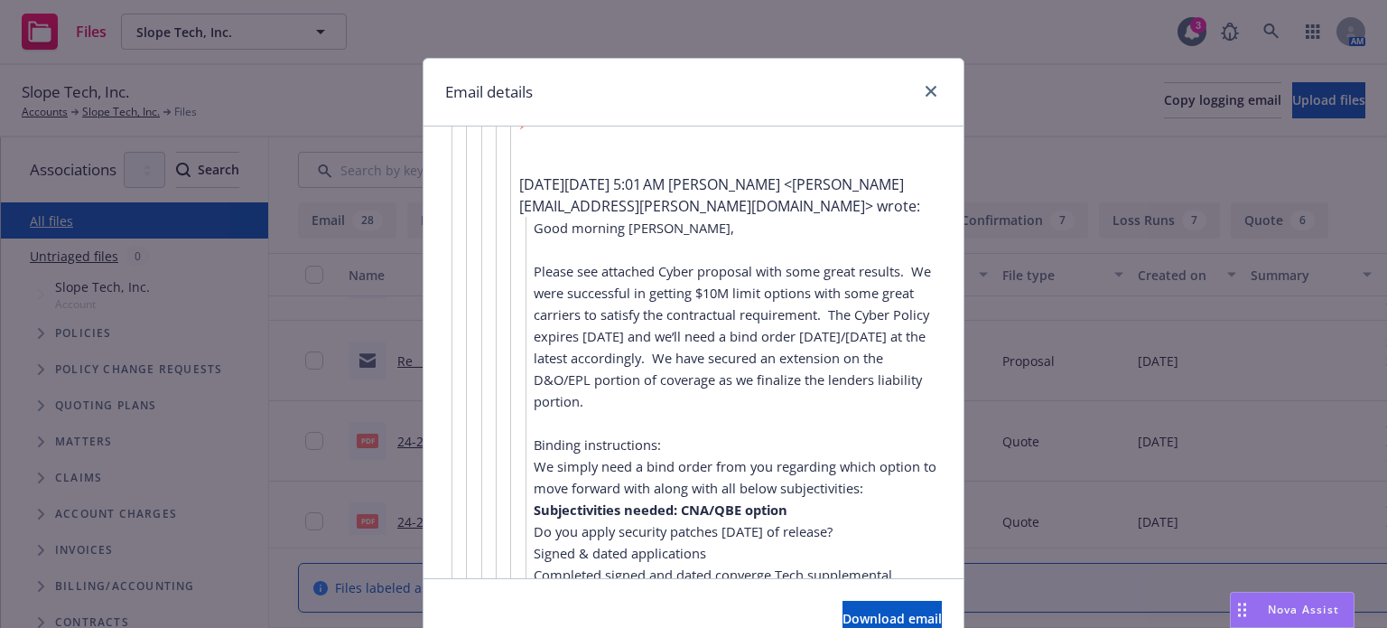
scroll to position [4064, 0]
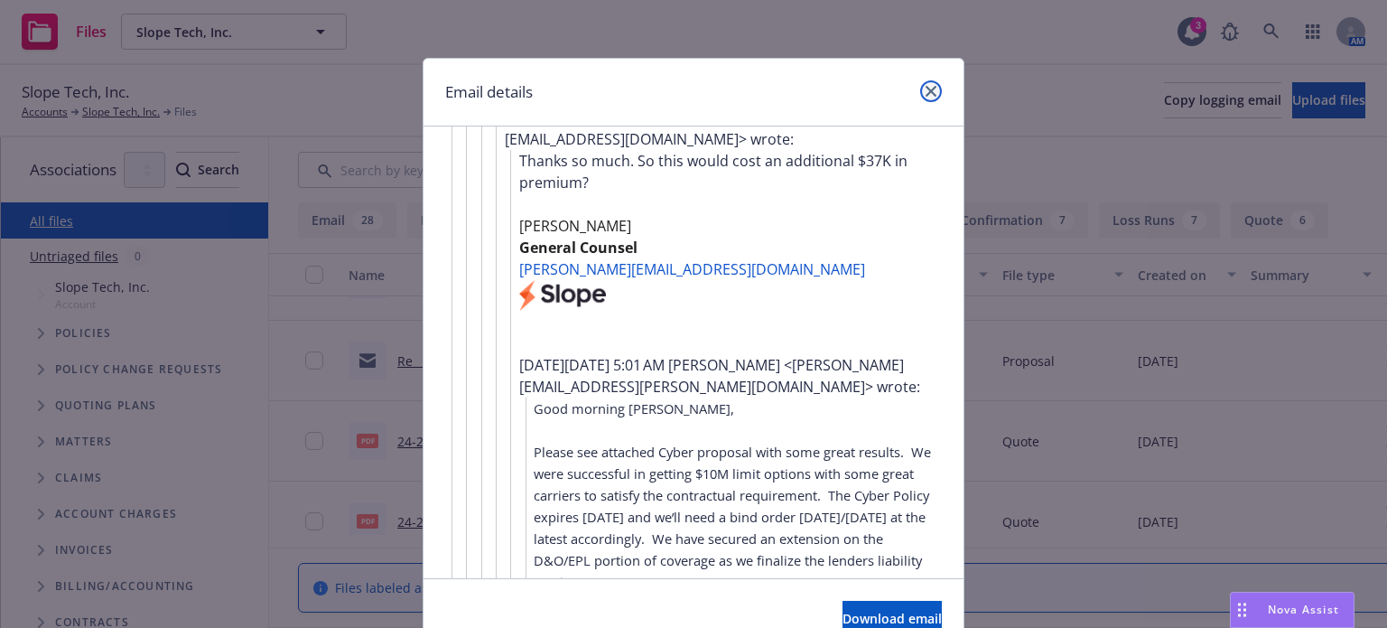
click at [926, 94] on icon "close" at bounding box center [931, 91] width 11 height 11
